Goal: Task Accomplishment & Management: Use online tool/utility

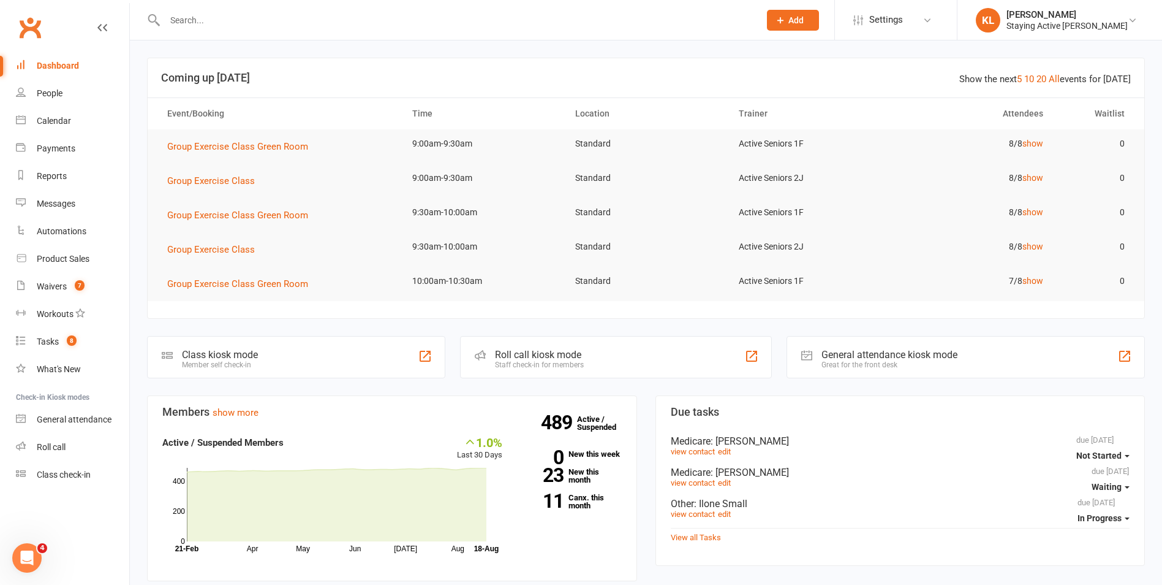
click at [560, 355] on div "Roll call kiosk mode" at bounding box center [539, 355] width 89 height 12
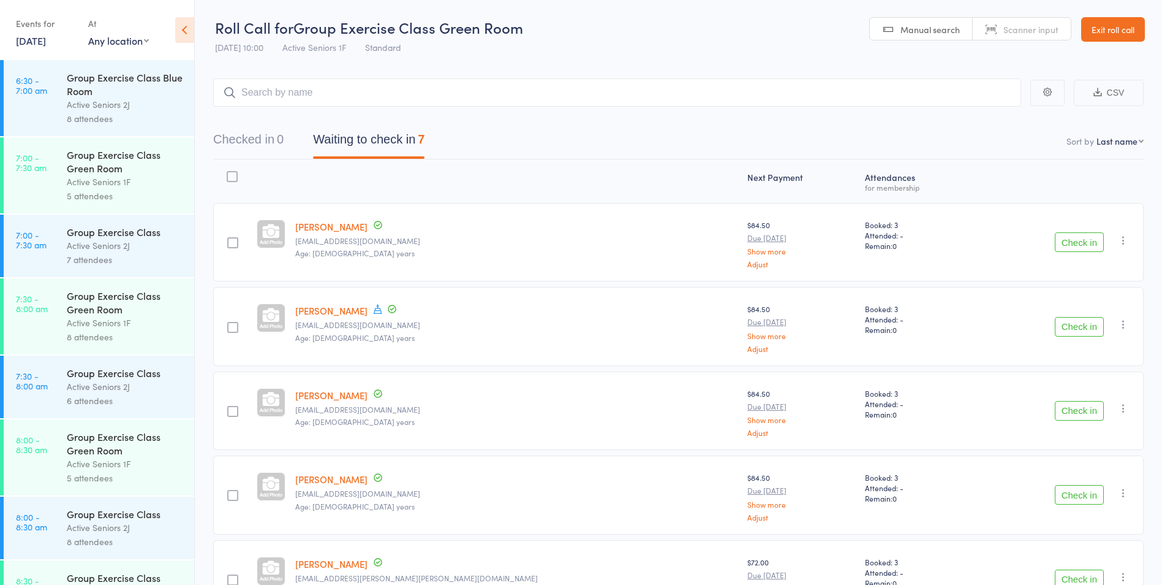
click at [1083, 238] on button "Check in" at bounding box center [1079, 242] width 49 height 20
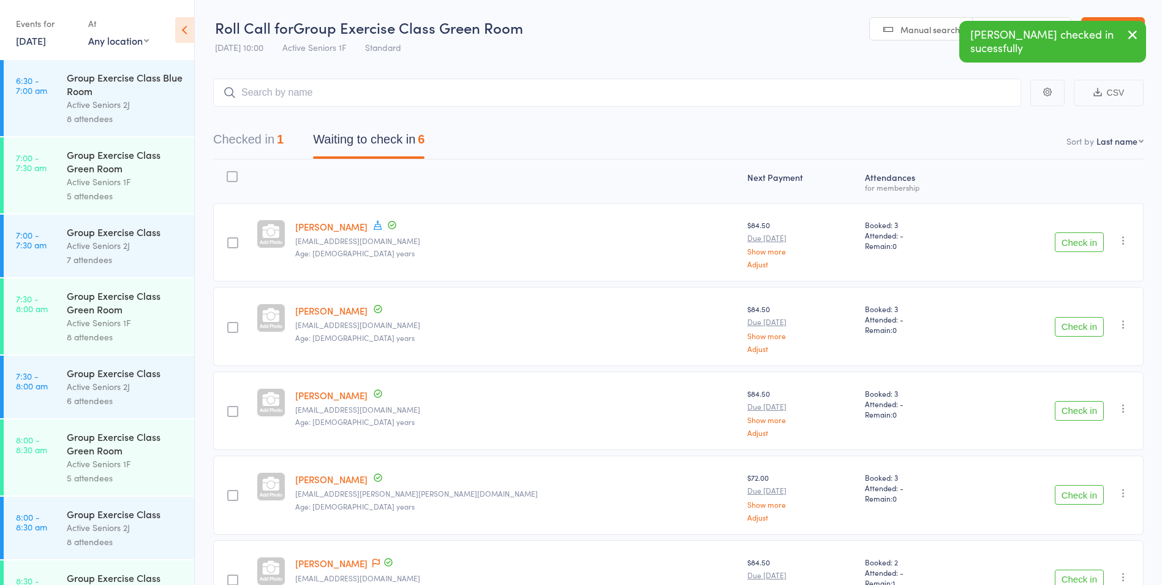
click at [1108, 328] on div "Check in Check in Send message Add Note Add Task Add Flag Remove Mark absent" at bounding box center [1059, 326] width 169 height 78
click at [1097, 330] on button "Check in" at bounding box center [1079, 327] width 49 height 20
click at [1088, 332] on button "Check in" at bounding box center [1079, 327] width 49 height 20
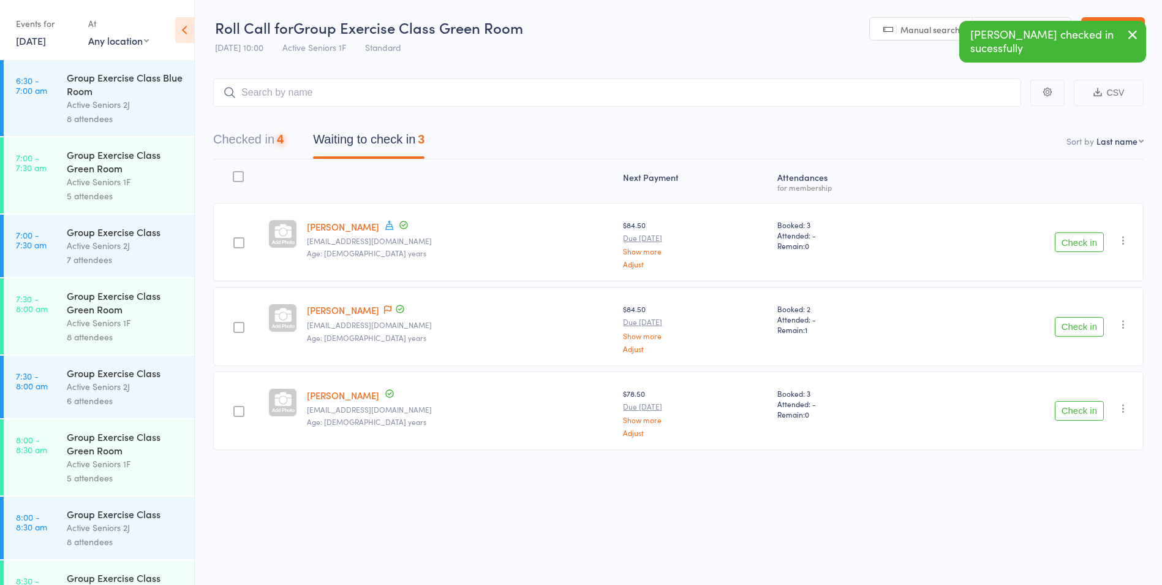
click at [1088, 332] on button "Check in" at bounding box center [1079, 327] width 49 height 20
click at [1085, 332] on button "Check in" at bounding box center [1079, 327] width 49 height 20
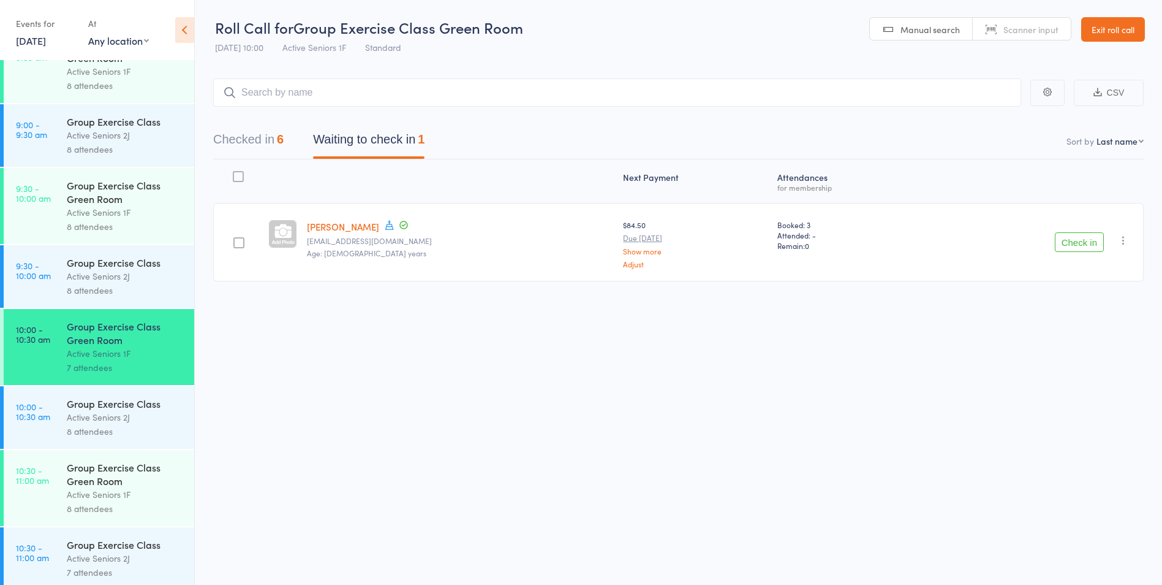
scroll to position [980, 0]
